Goal: Contribute content

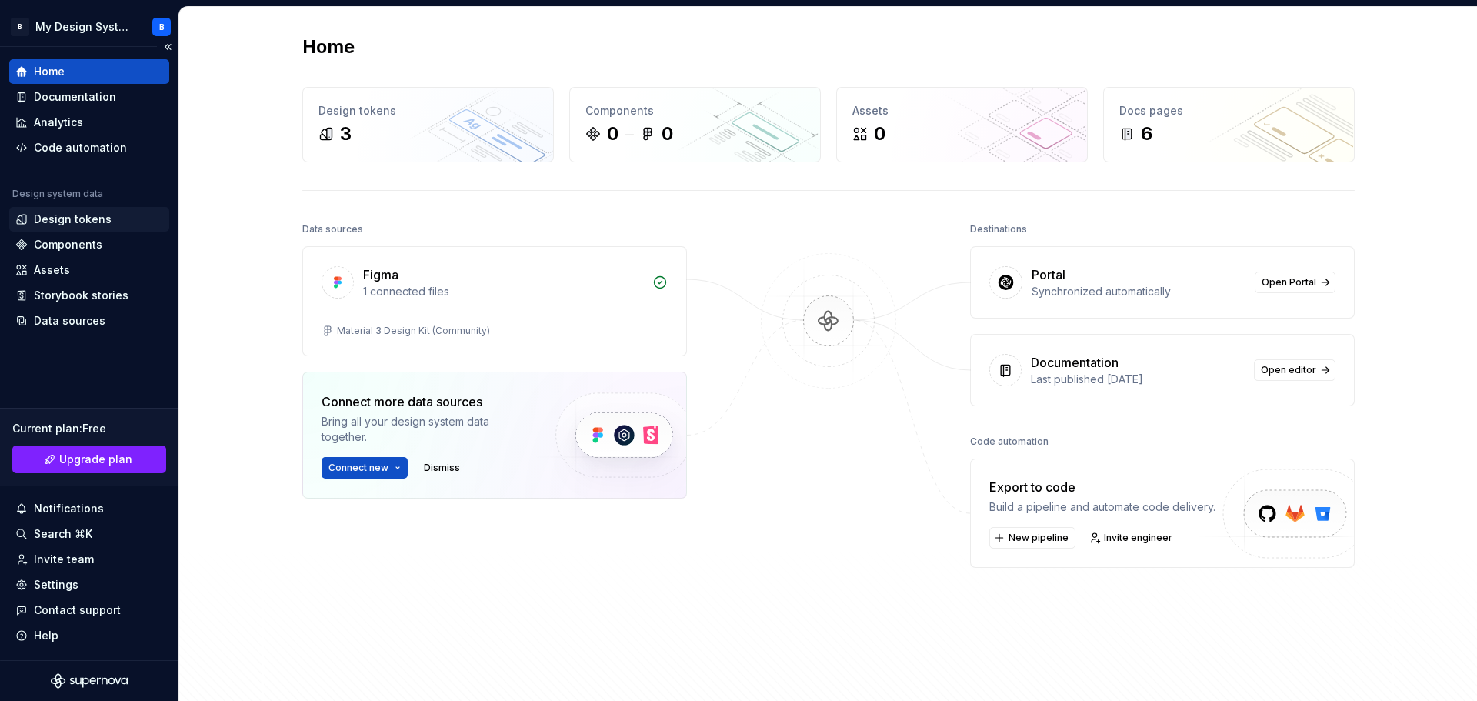
click at [98, 219] on div "Design tokens" at bounding box center [73, 219] width 78 height 15
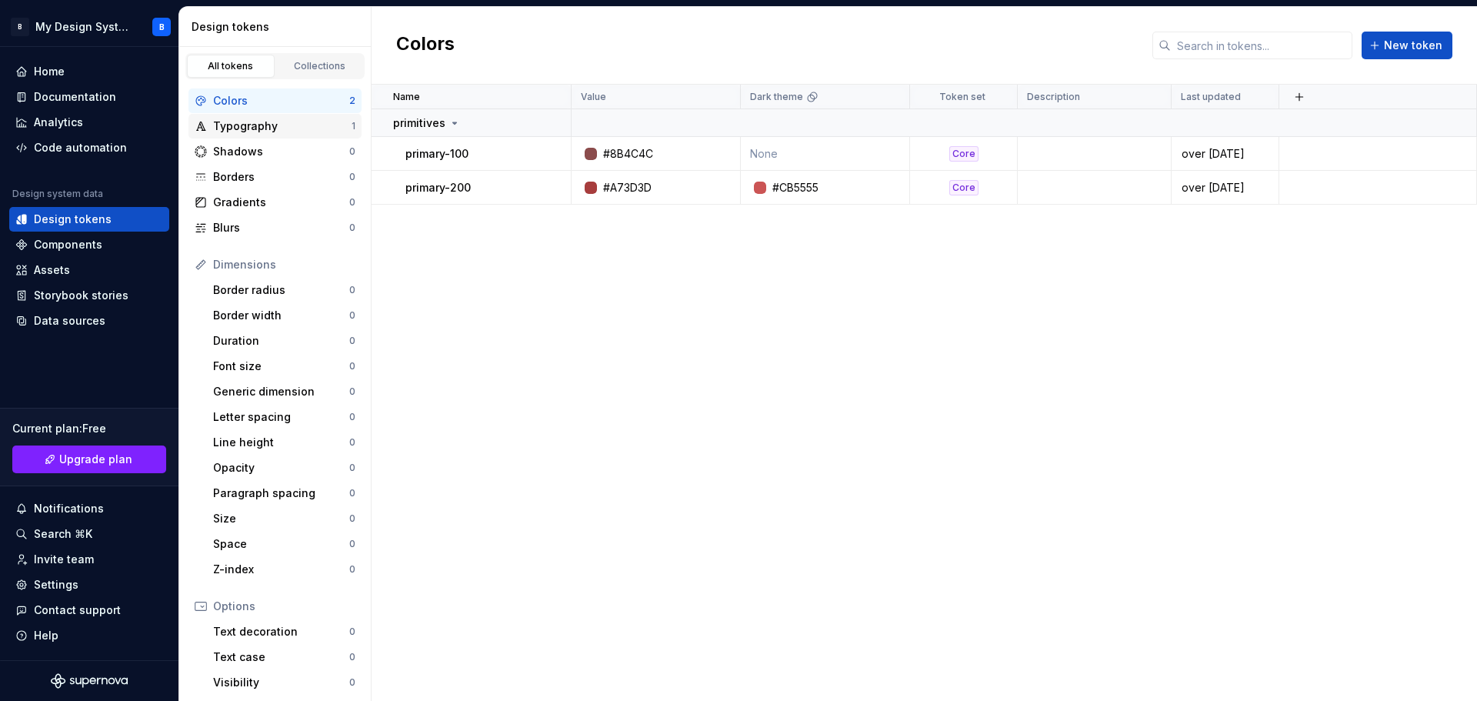
click at [285, 132] on div "Typography" at bounding box center [282, 125] width 138 height 15
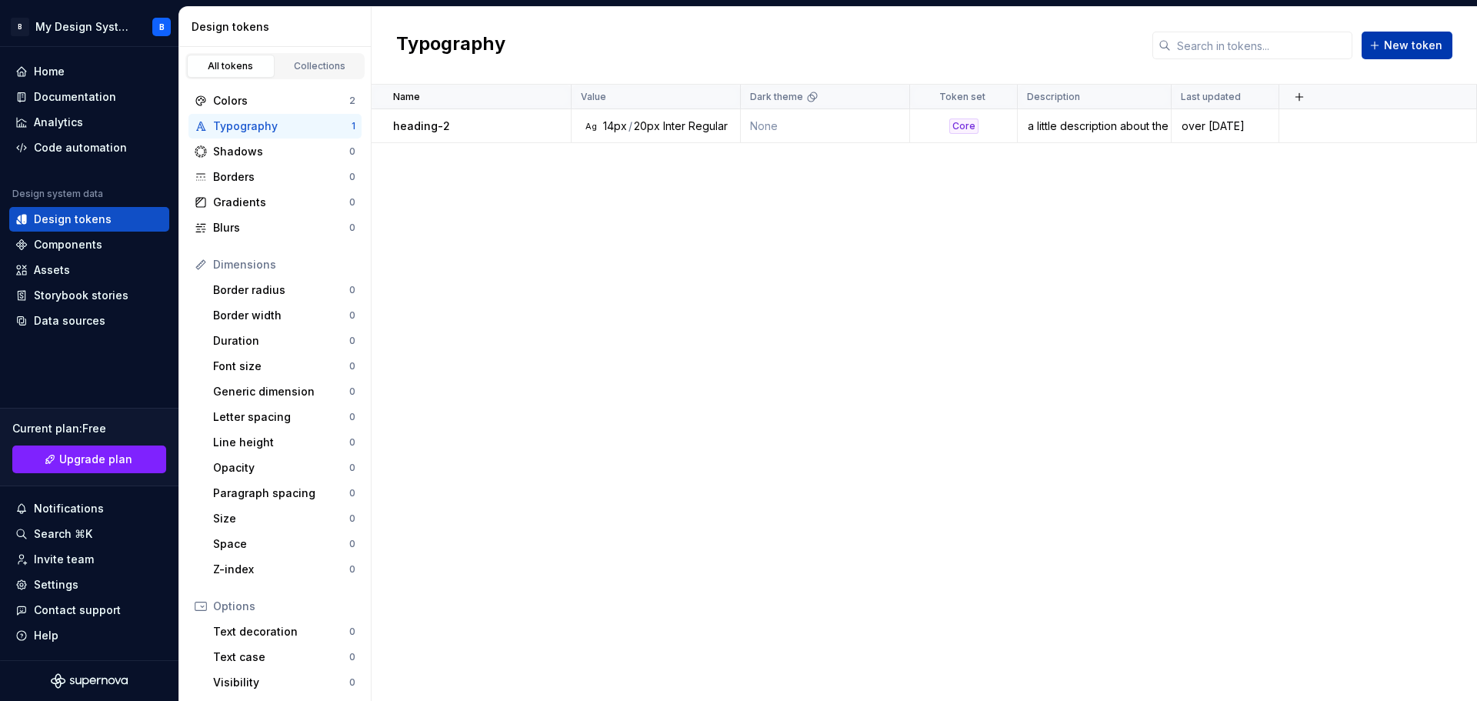
click at [1428, 40] on span "New token" at bounding box center [1413, 45] width 58 height 15
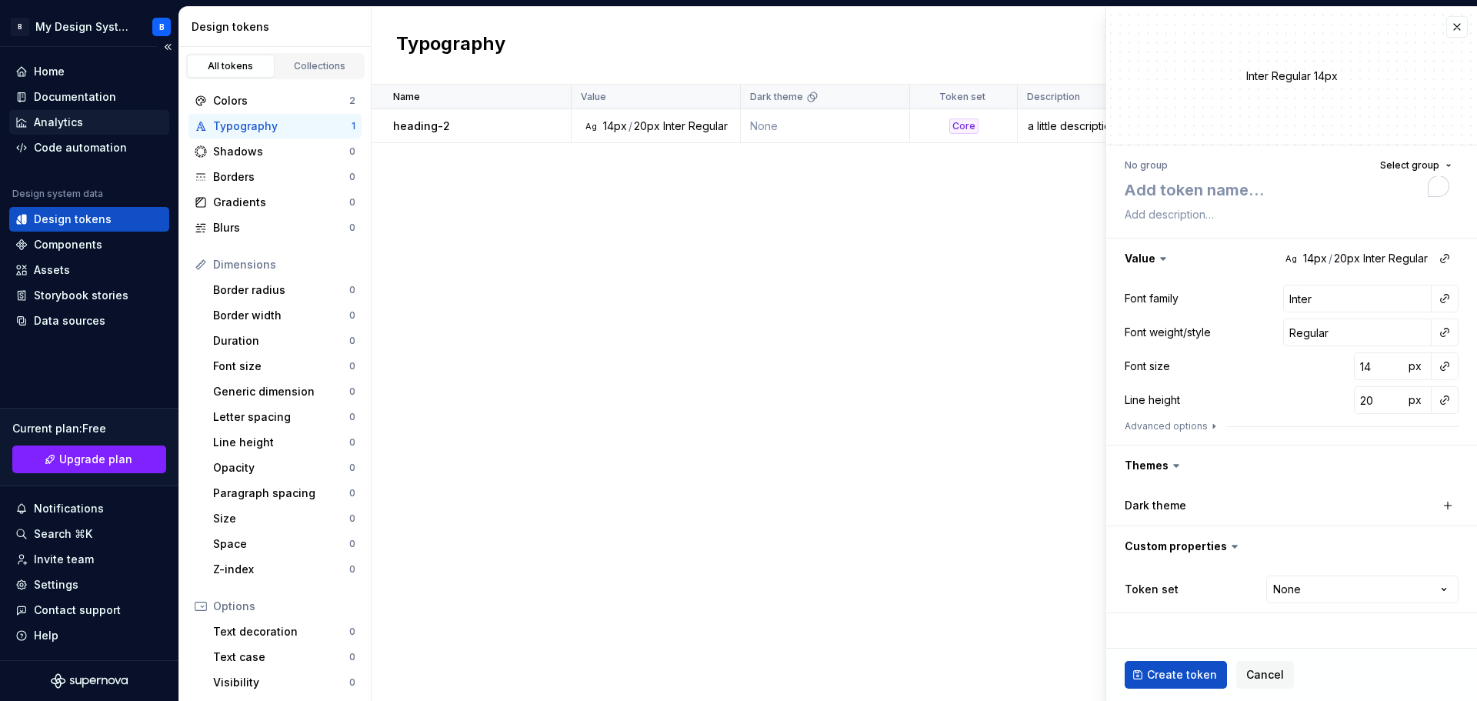
click at [103, 123] on div "Analytics" at bounding box center [89, 122] width 148 height 15
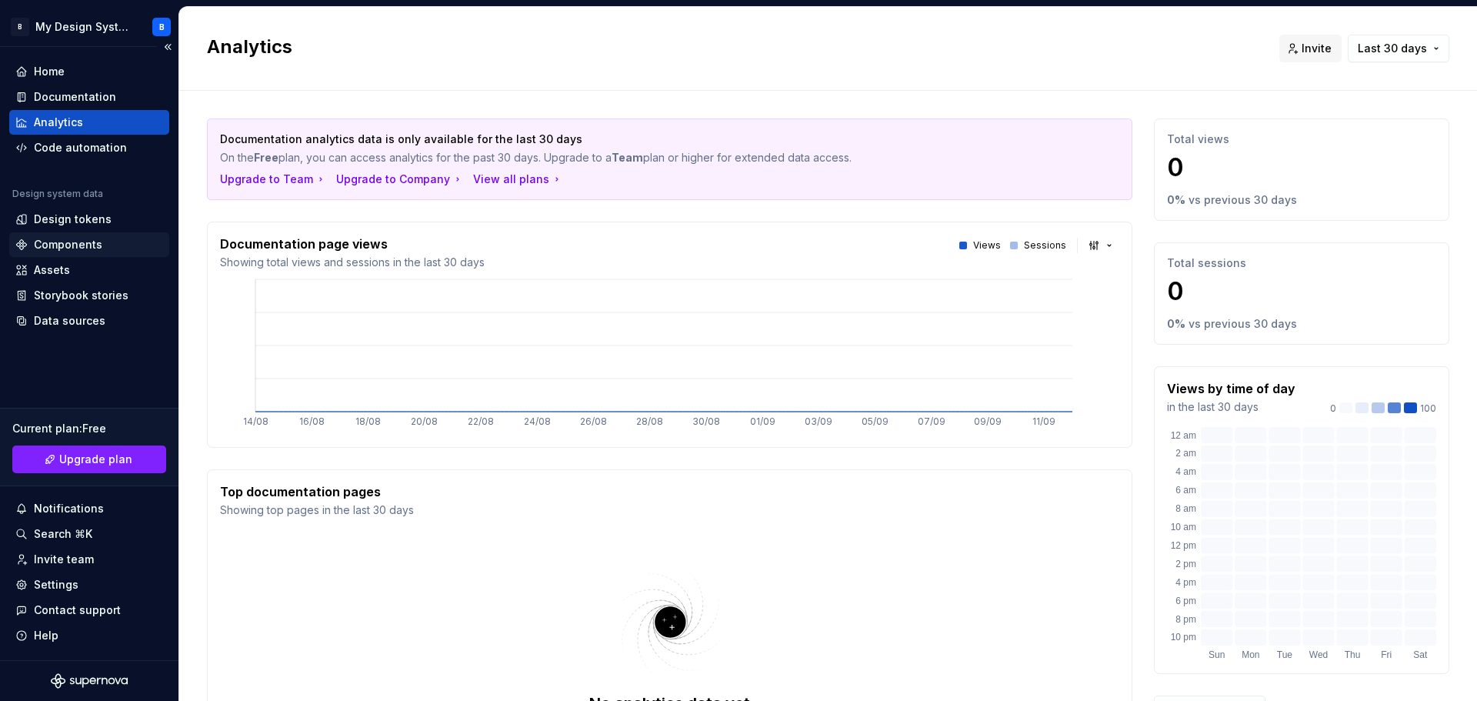
click at [68, 244] on div "Components" at bounding box center [68, 244] width 68 height 15
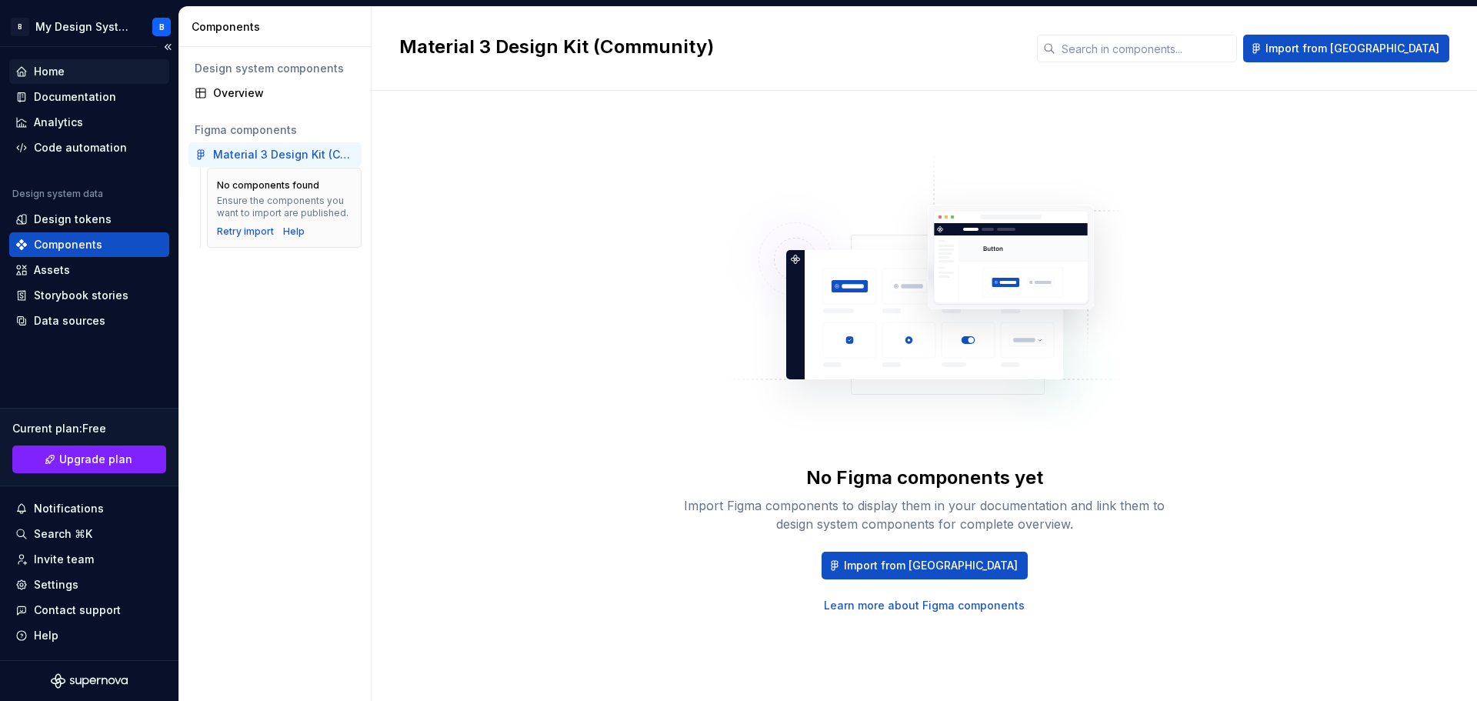
click at [40, 77] on div "Home" at bounding box center [49, 71] width 31 height 15
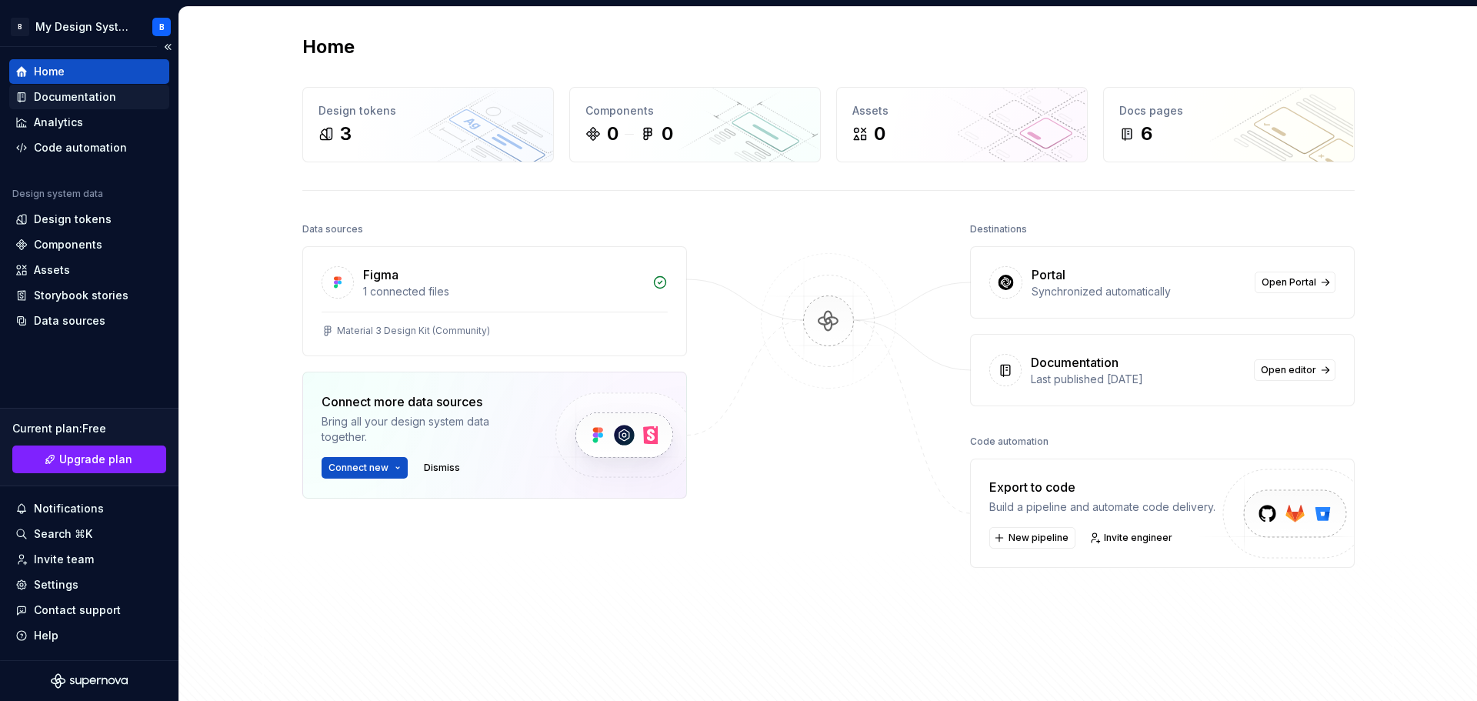
click at [89, 91] on div "Documentation" at bounding box center [75, 96] width 82 height 15
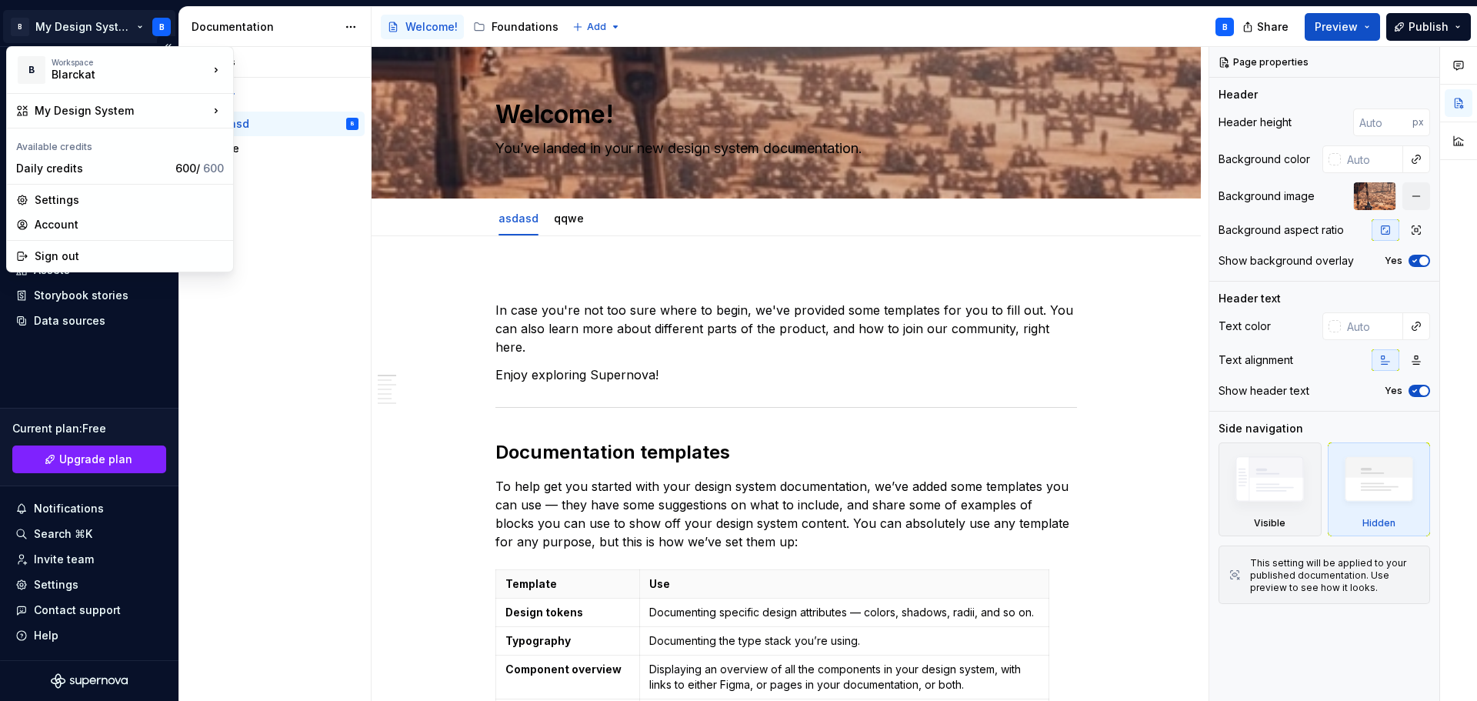
click at [22, 27] on html "B My Design System B Home Documentation Analytics Code automation Design system…" at bounding box center [738, 350] width 1477 height 701
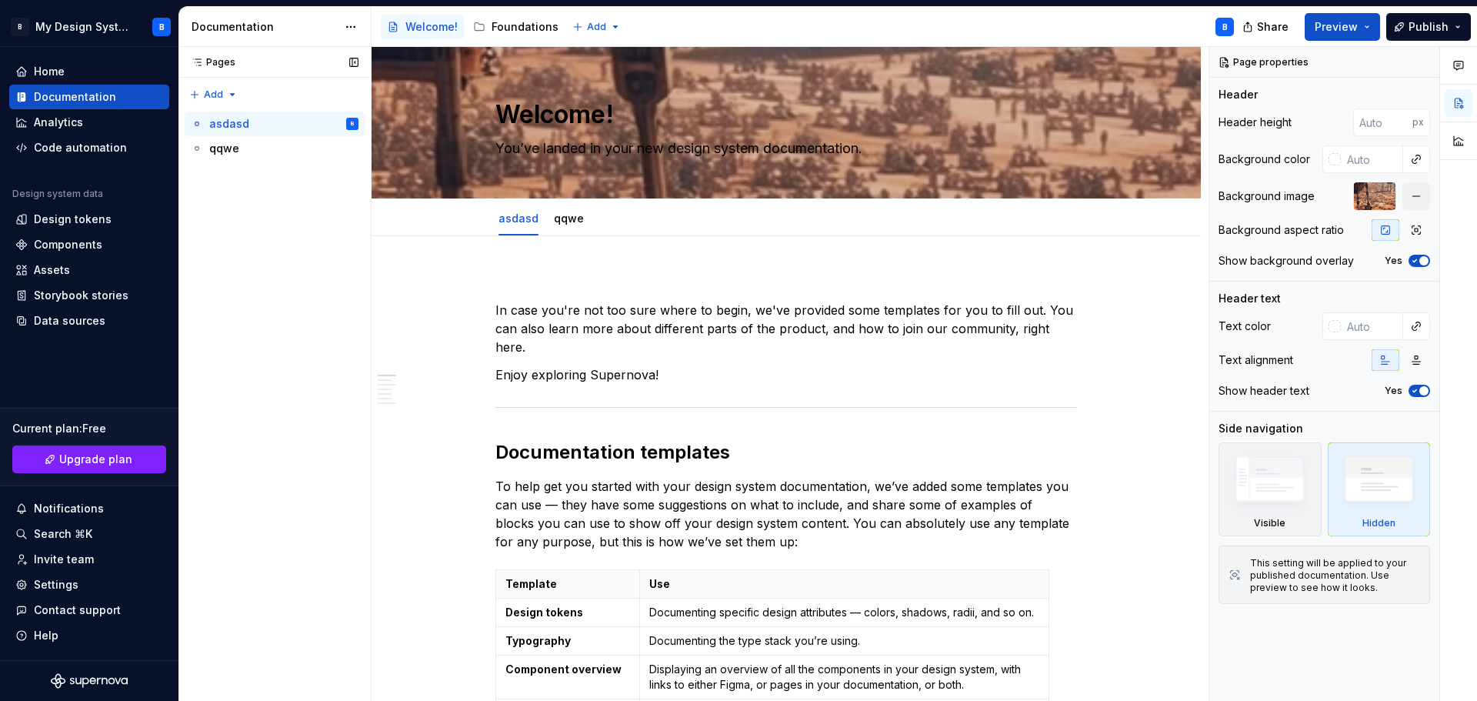
click at [352, 417] on div "Pages Pages Add Accessibility guide for tree Page tree. Navigate the tree with …" at bounding box center [274, 374] width 192 height 655
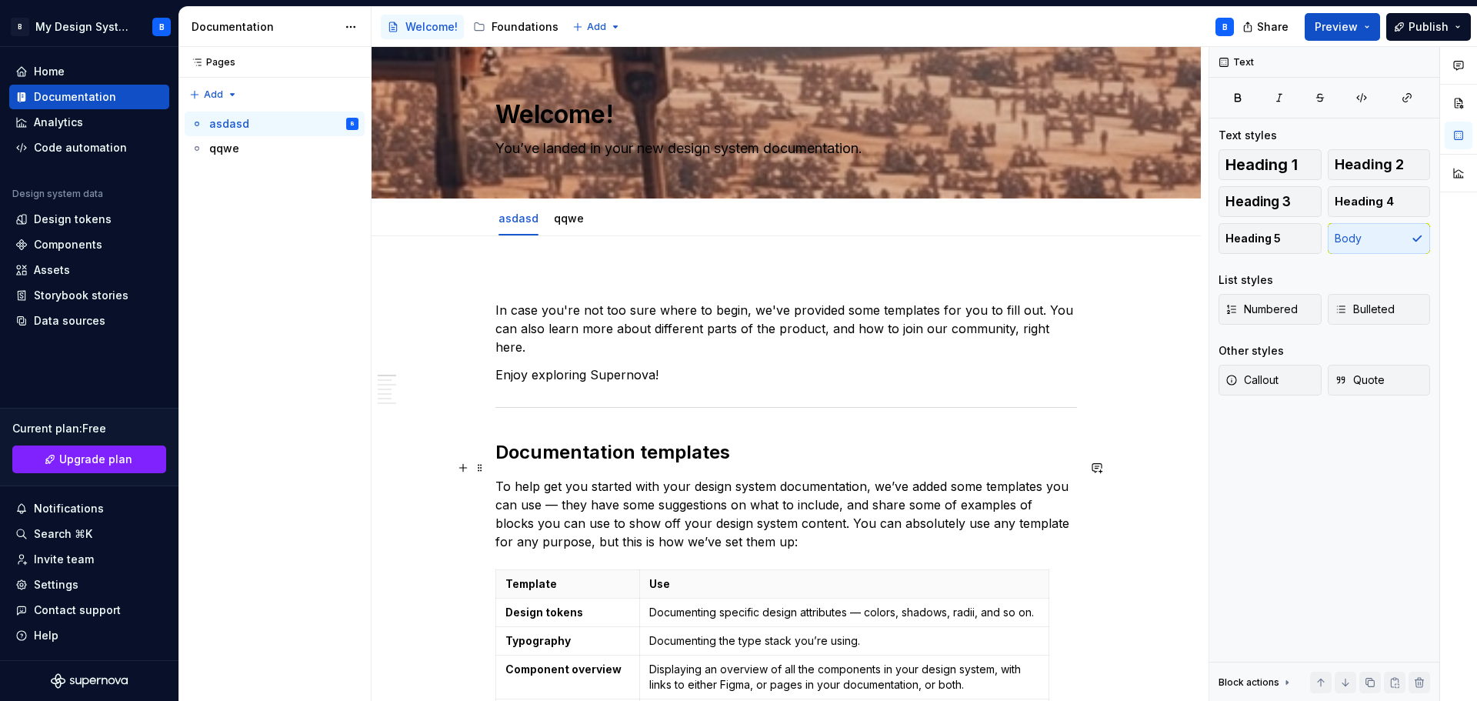
click at [552, 477] on p "To help get you started with your design system documentation, we’ve added some…" at bounding box center [786, 514] width 582 height 74
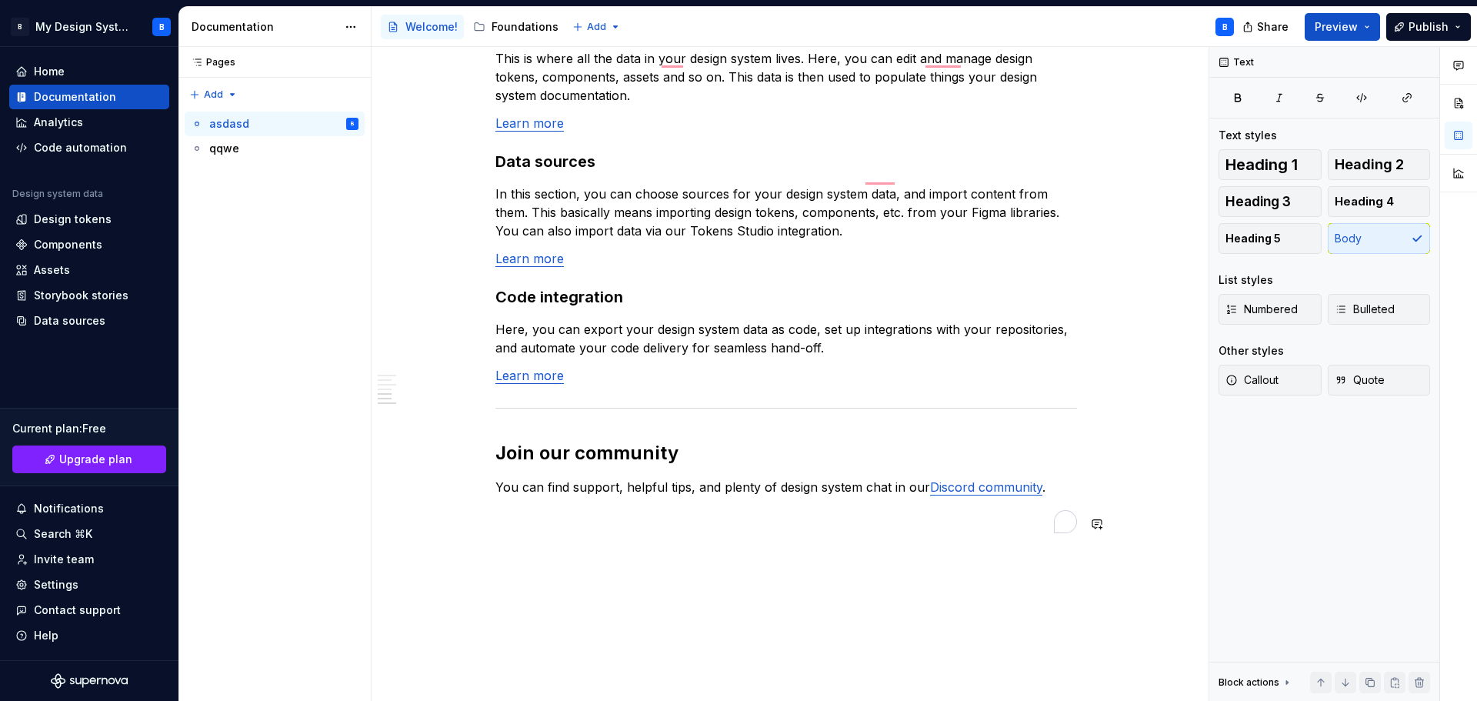
scroll to position [1243, 0]
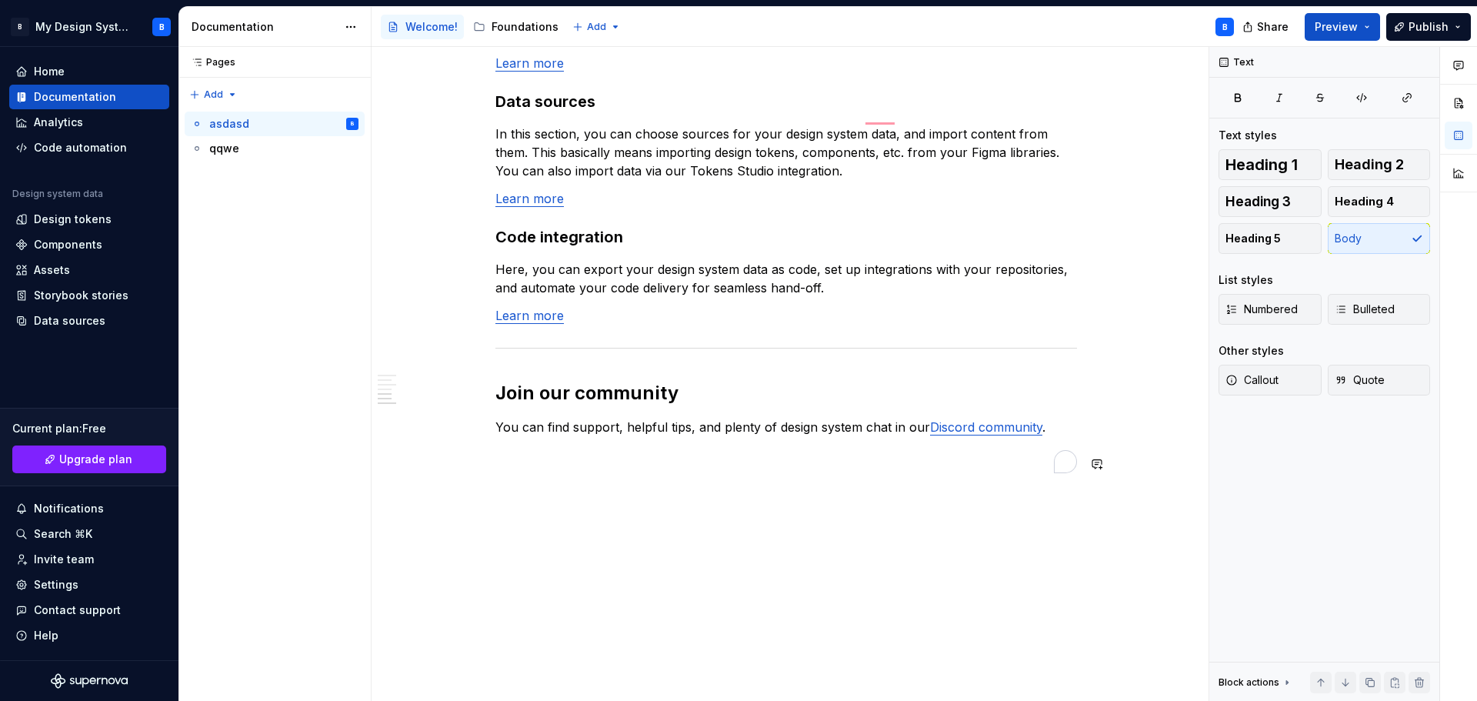
type textarea "*"
